Goal: Task Accomplishment & Management: Complete application form

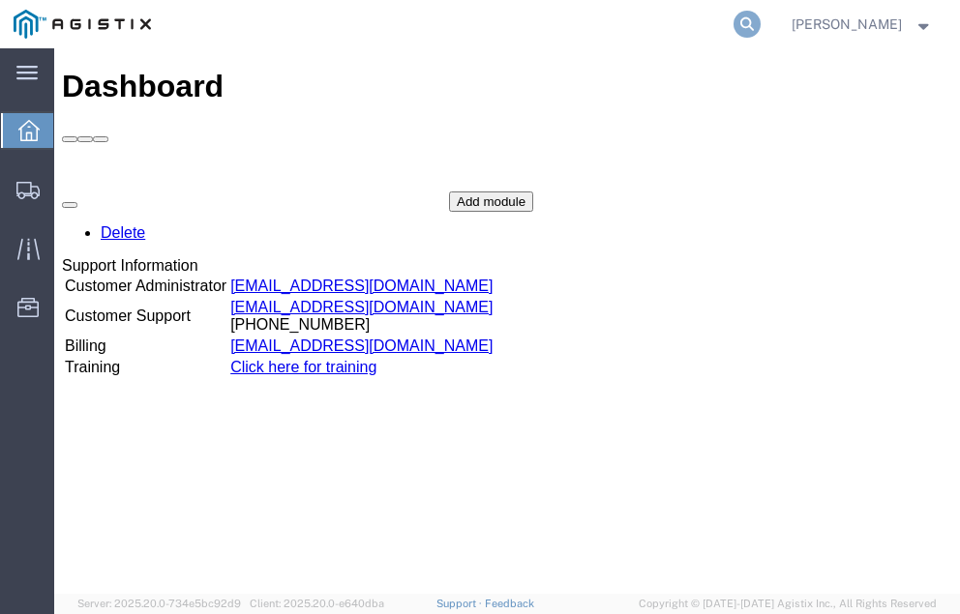
click at [761, 19] on icon at bounding box center [746, 24] width 27 height 27
type input "57056971"
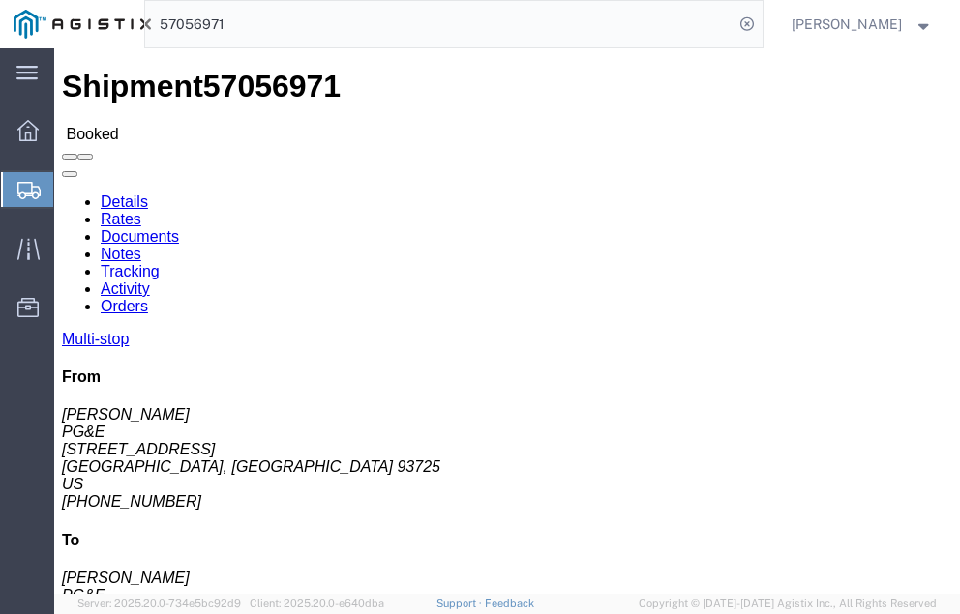
click link "Tracking"
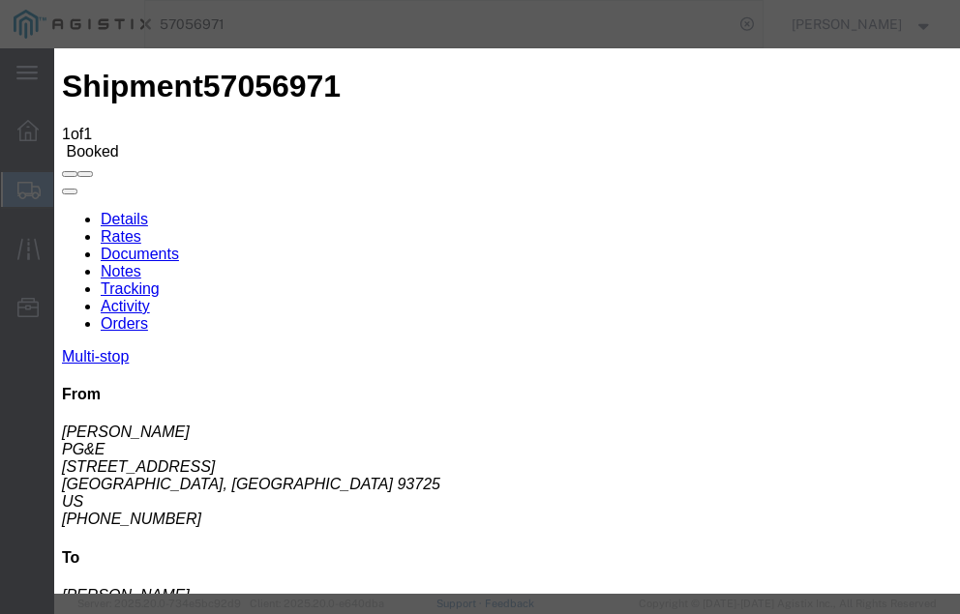
type input "10/10/2025"
type input "3:00 PM"
select select "DELIVRED"
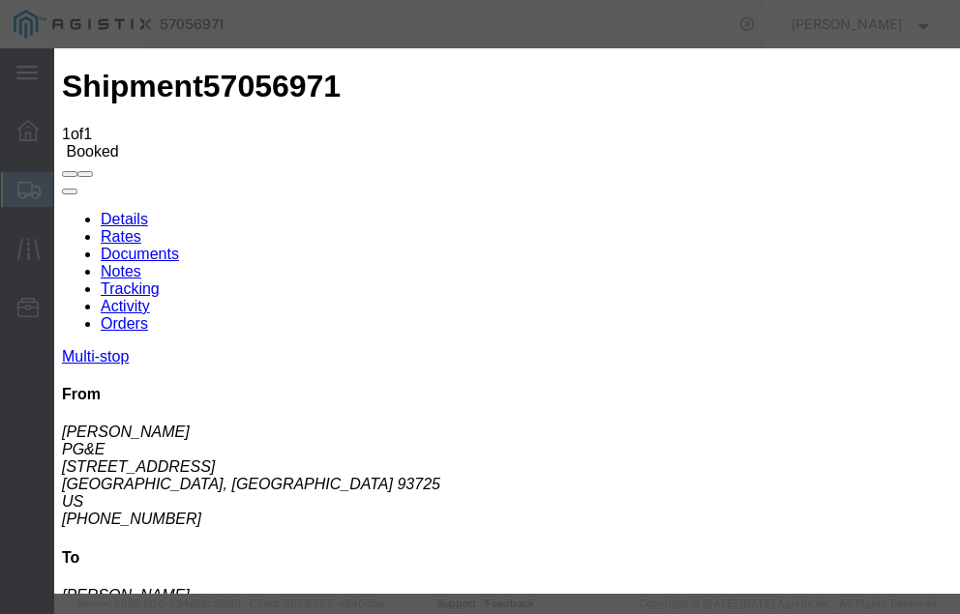
type input "10/10/2025"
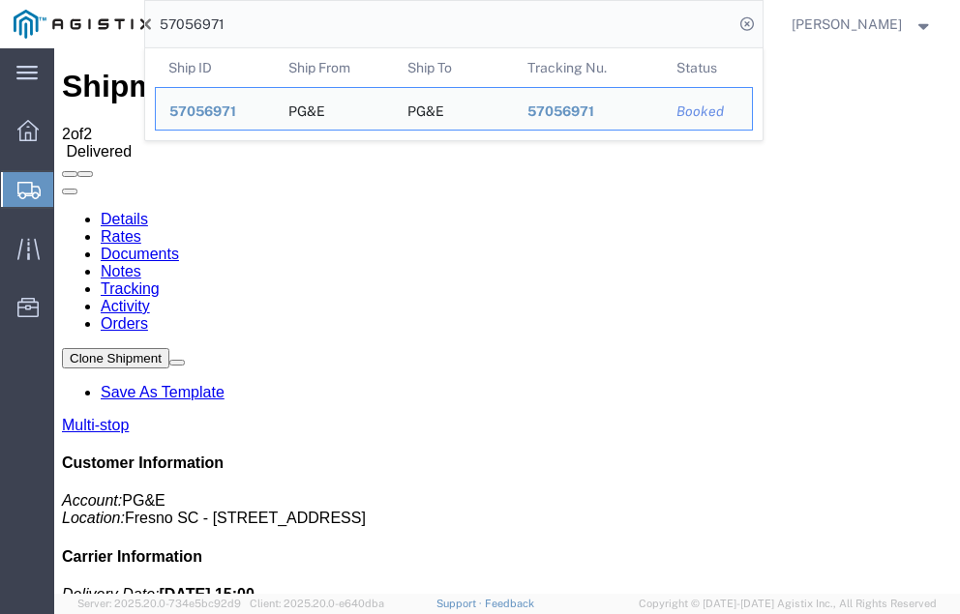
click at [280, 22] on input "57056971" at bounding box center [439, 24] width 588 height 46
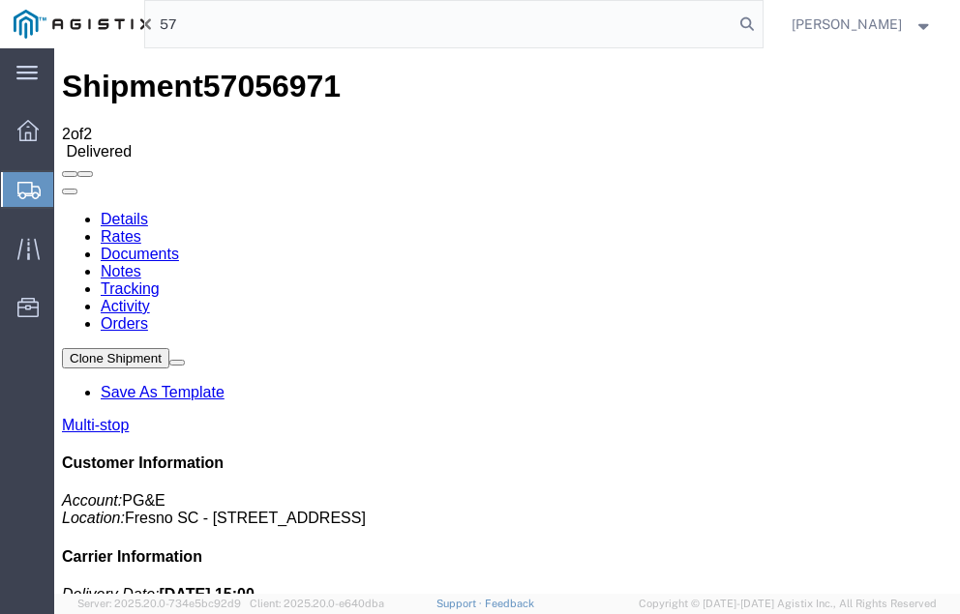
type input "5"
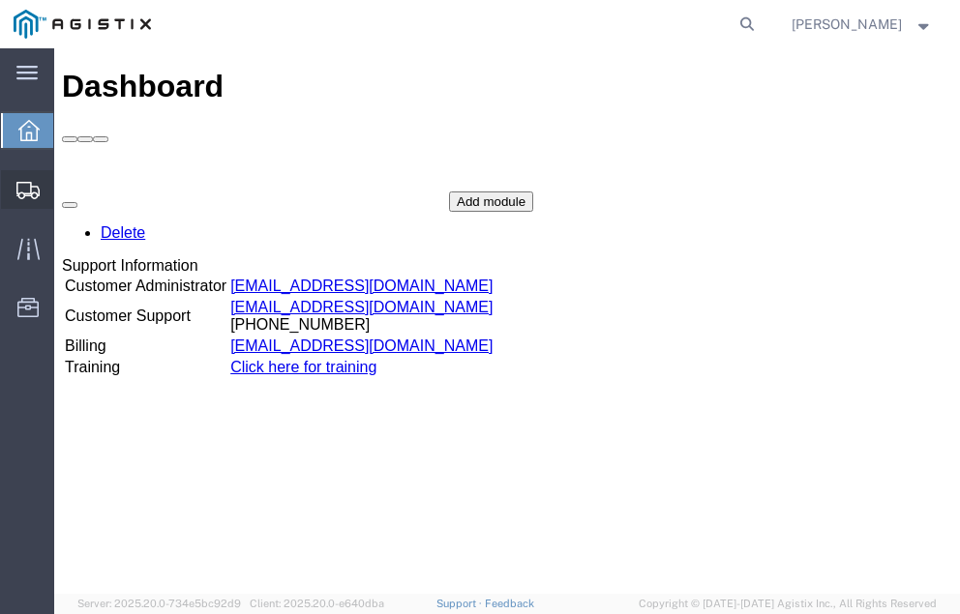
click at [0, 0] on span "Shipment Manager" at bounding box center [0, 0] width 0 height 0
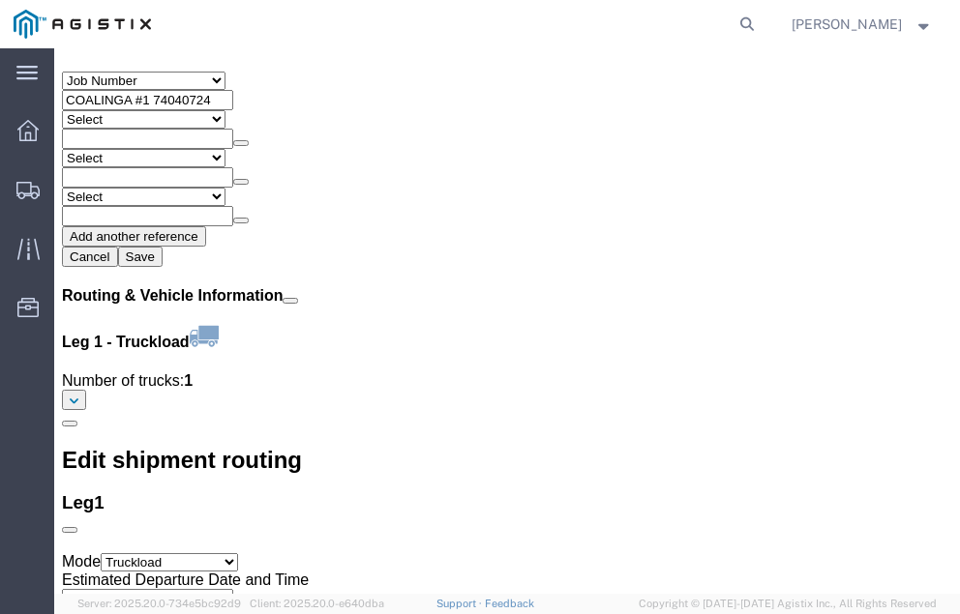
scroll to position [2352, 0]
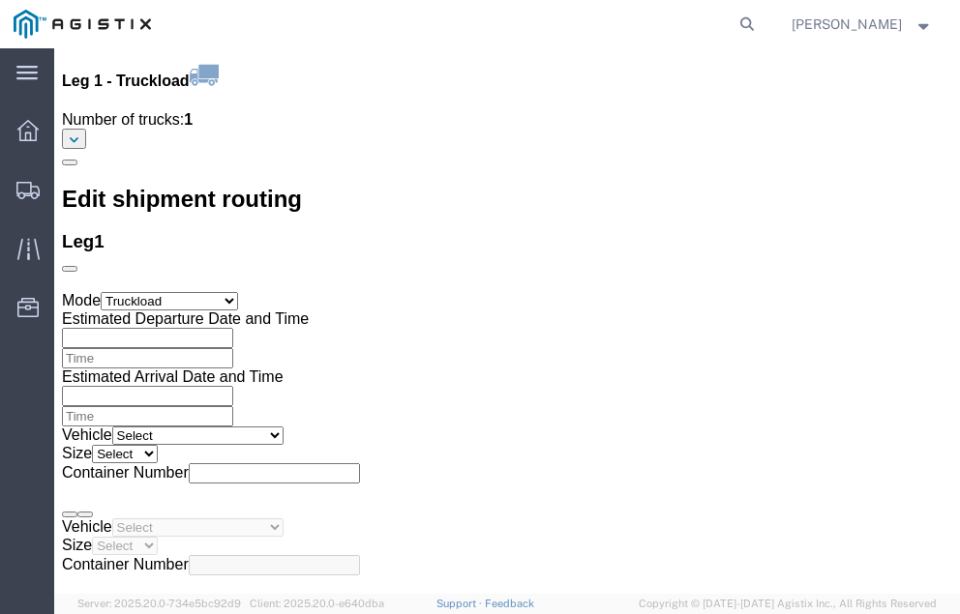
click link "Confirm"
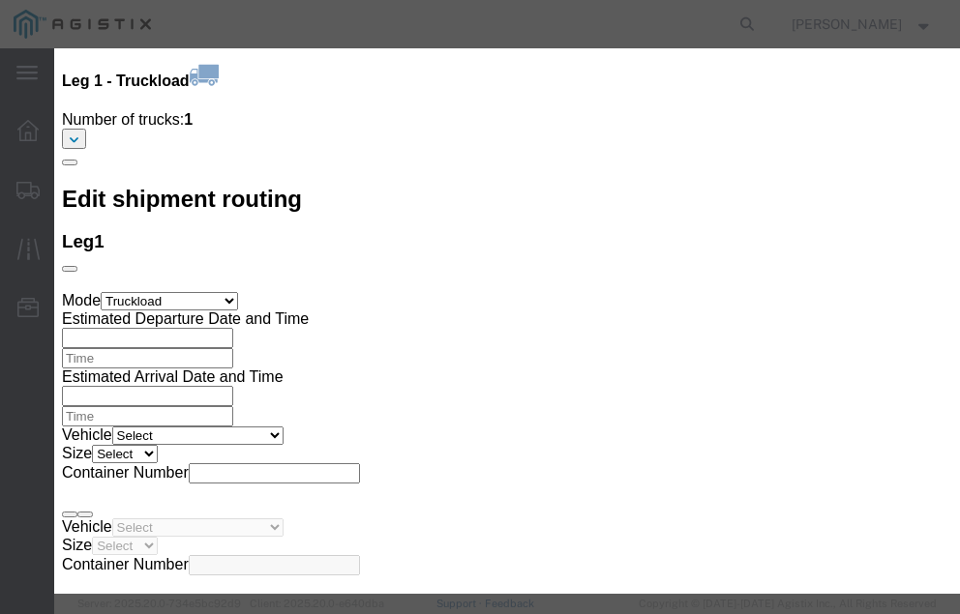
click input "checkbox"
checkbox input "true"
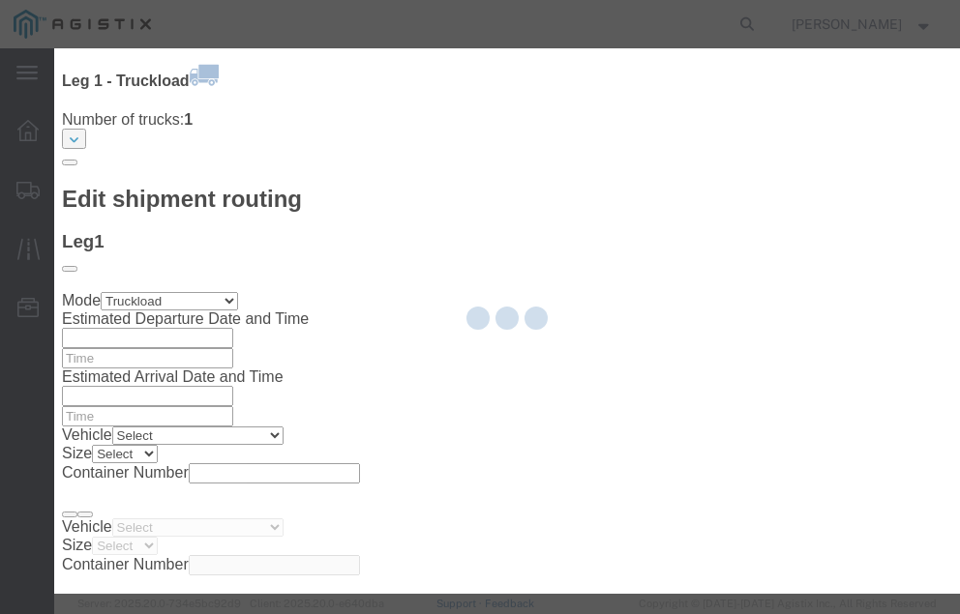
type input "Neil Coehlo"
type input "559-217-7289"
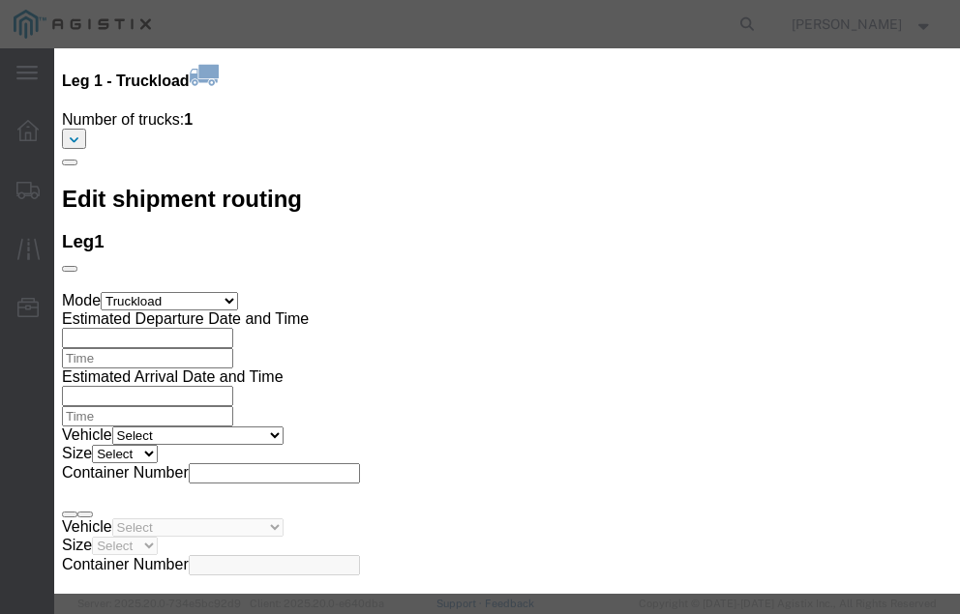
click input "text"
type input "57098340"
click button "Submit"
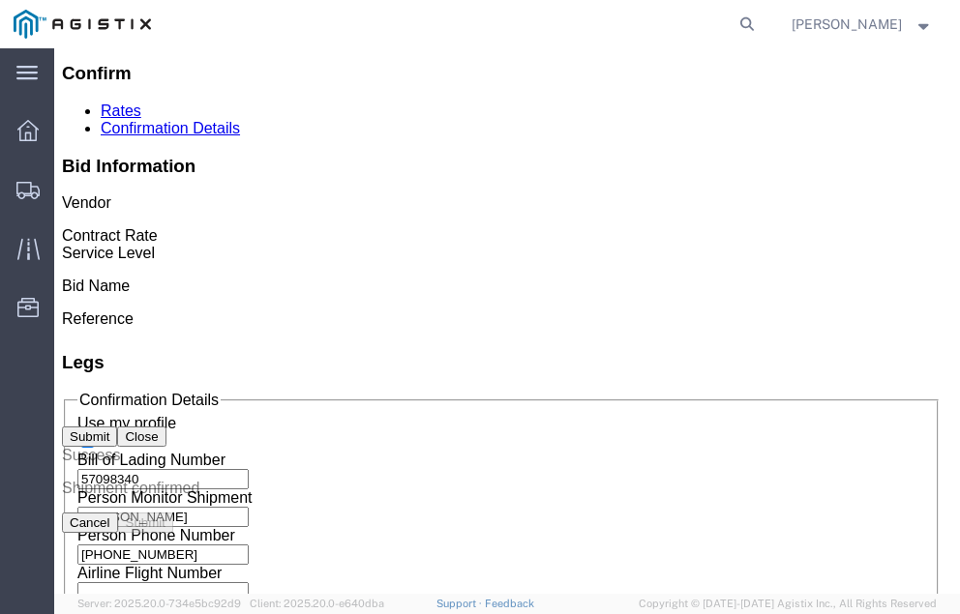
scroll to position [0, 0]
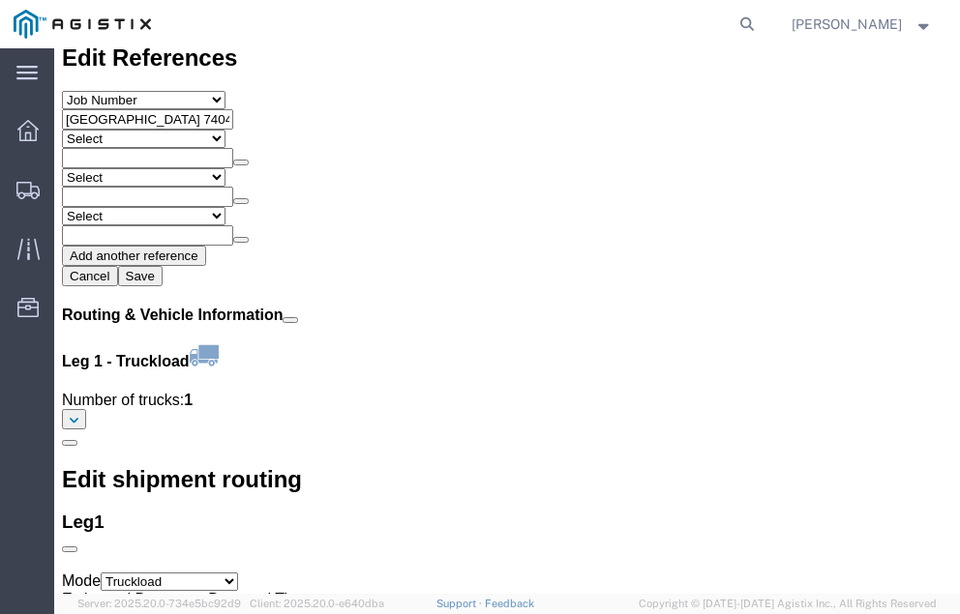
scroll to position [2431, 0]
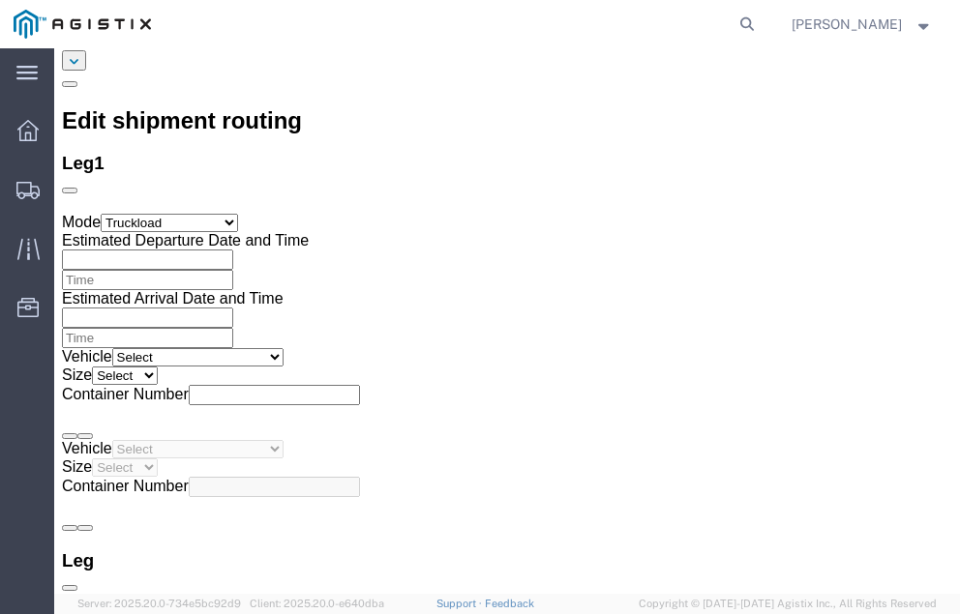
click link "Confirm"
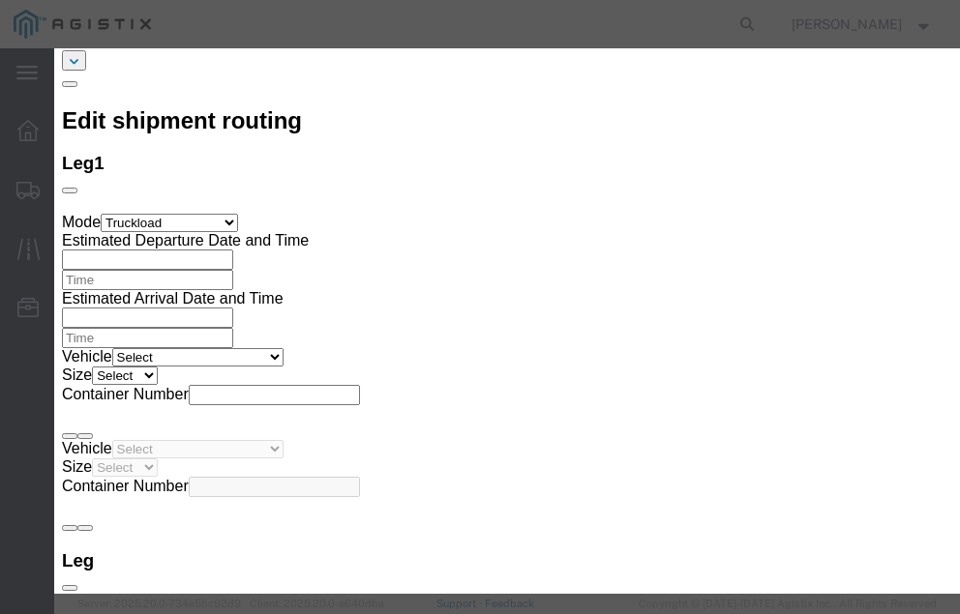
click input "checkbox"
checkbox input "true"
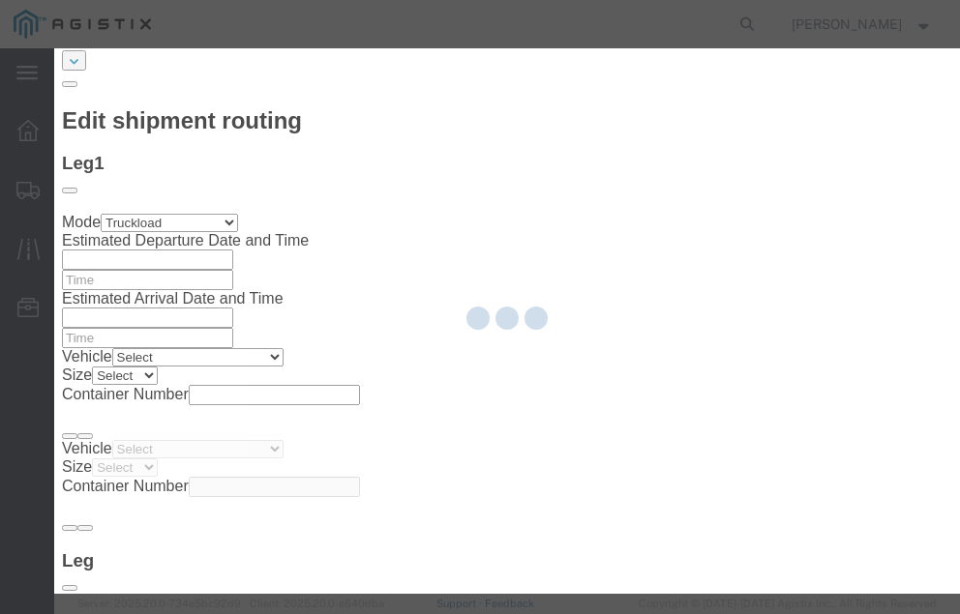
type input "Neil Coehlo"
type input "559-217-7289"
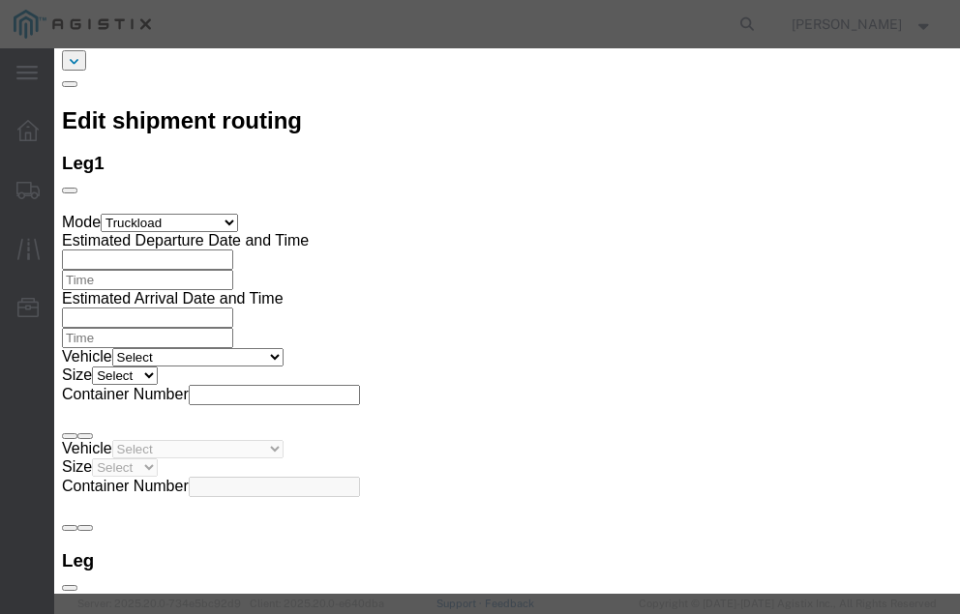
click input "text"
type input "57099871"
click button "Submit"
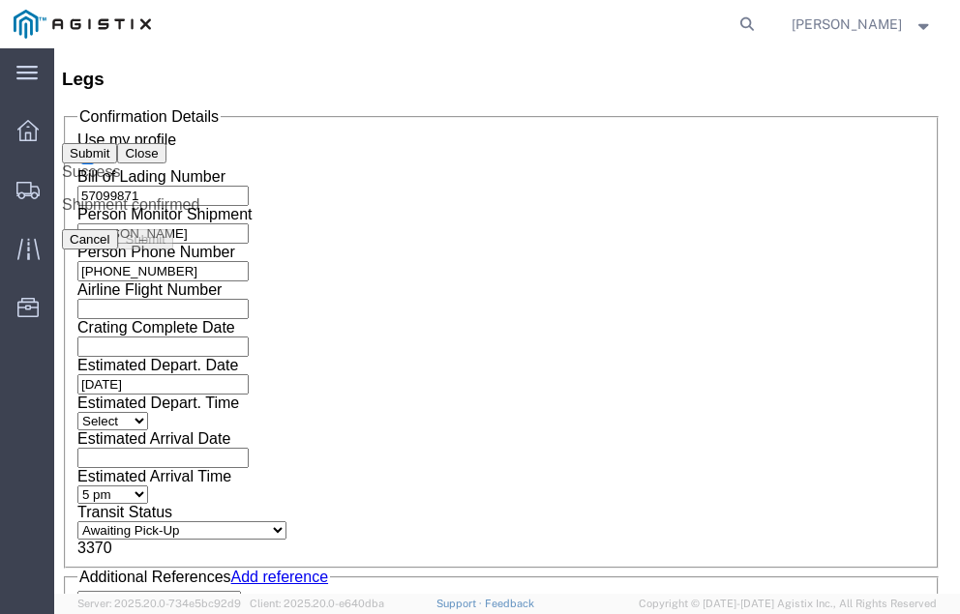
scroll to position [0, 0]
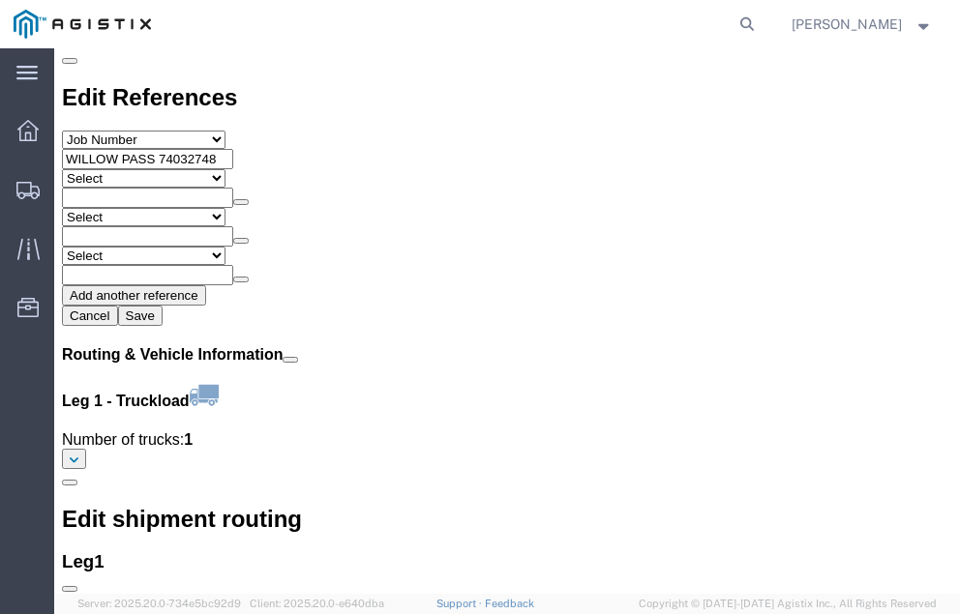
scroll to position [2431, 0]
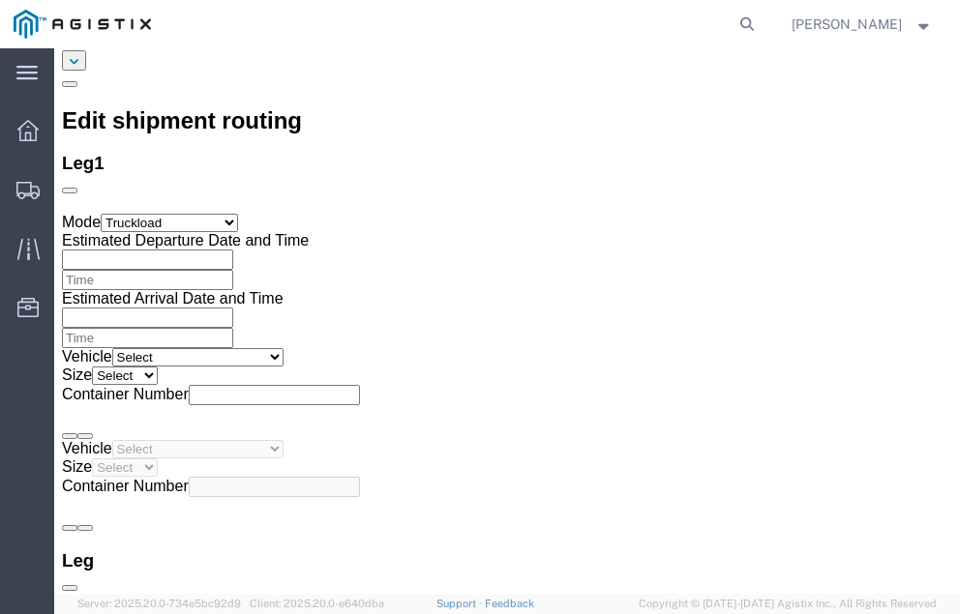
click link "Confirm"
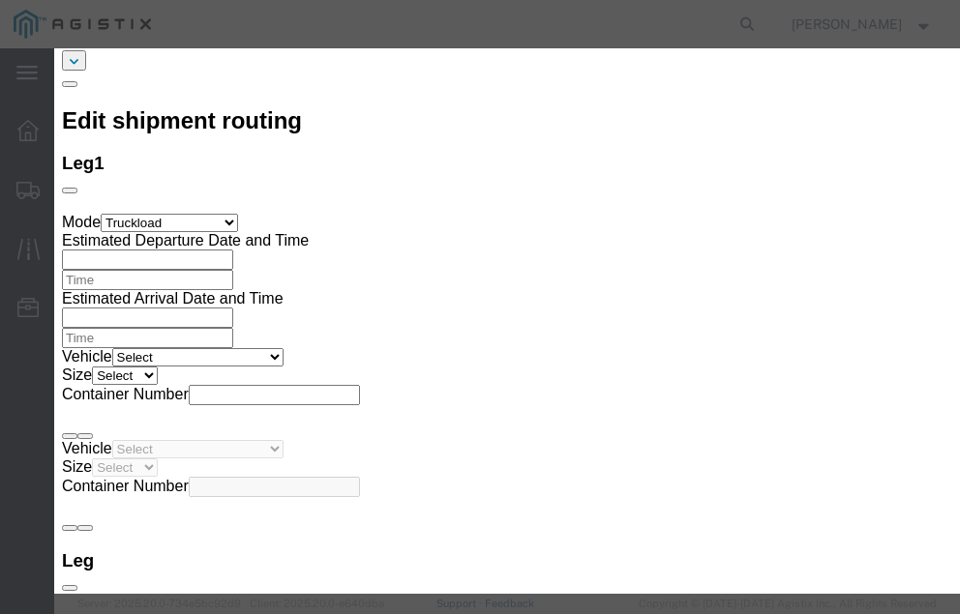
click input "checkbox"
checkbox input "true"
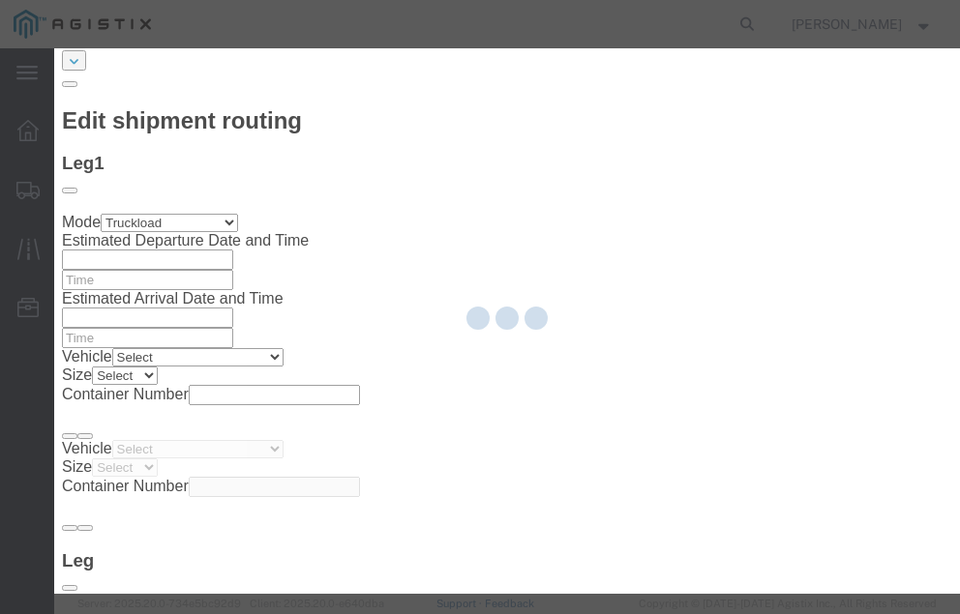
type input "Neil Coehlo"
type input "559-217-7289"
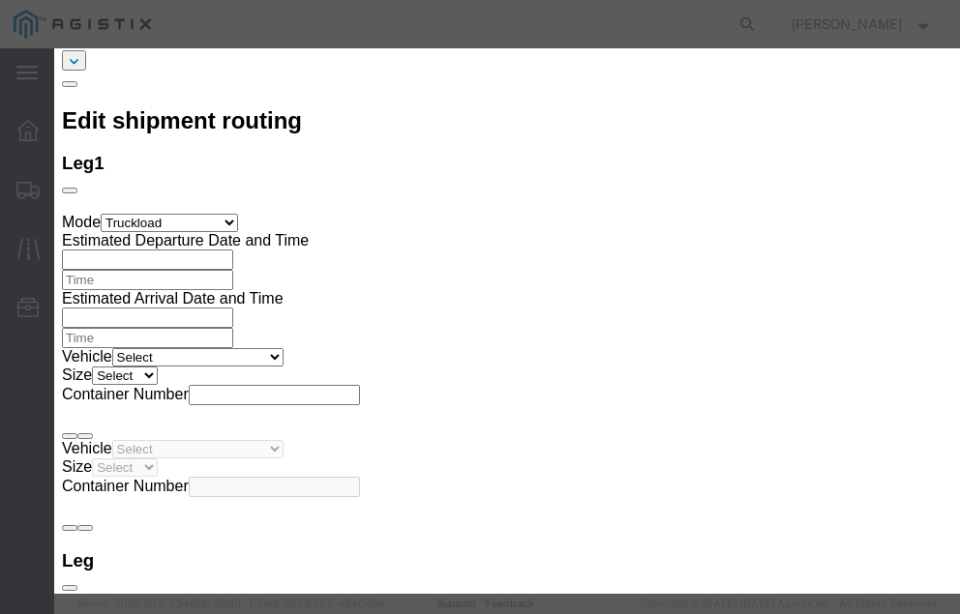
click input "text"
type input "57100332"
click button "Submit"
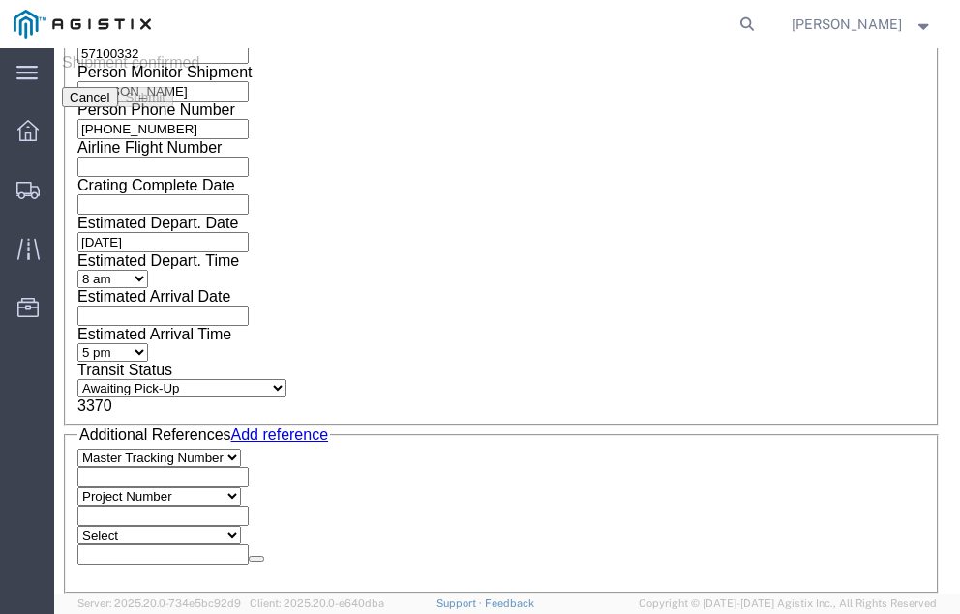
scroll to position [0, 0]
